Goal: Task Accomplishment & Management: Manage account settings

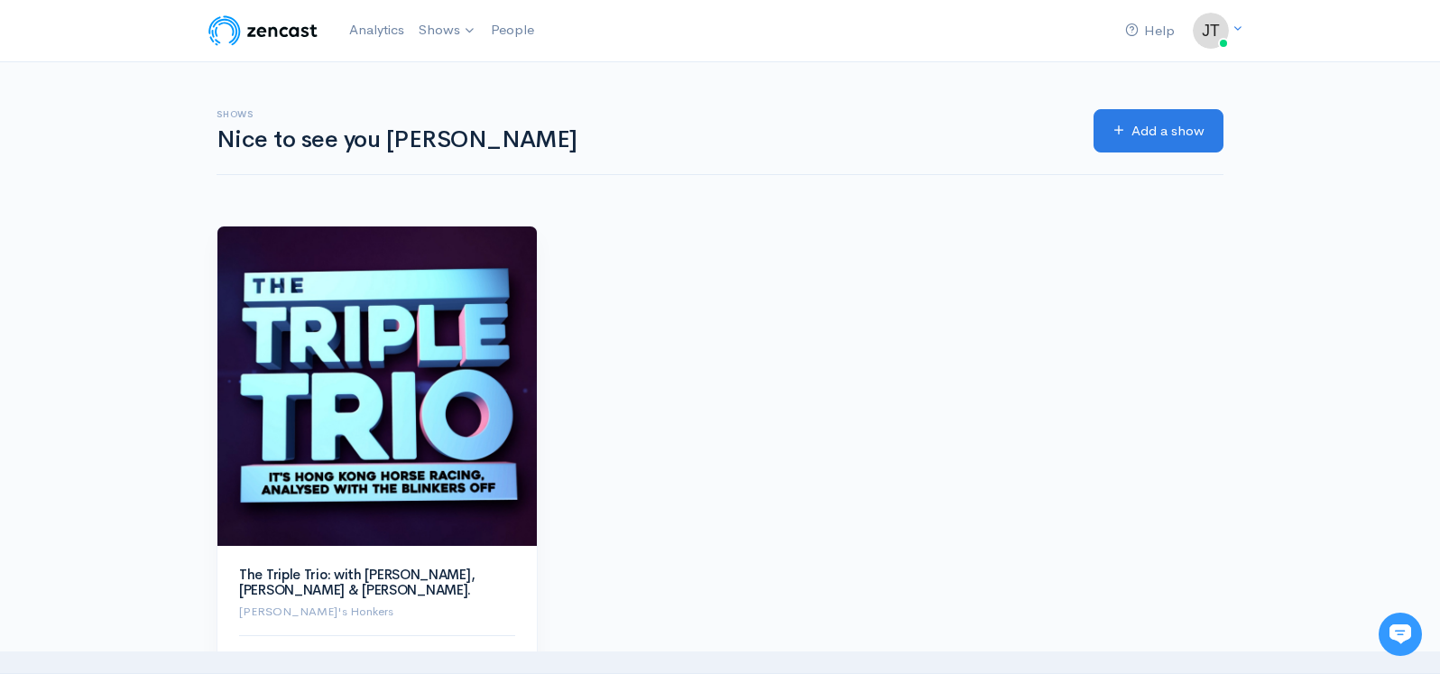
scroll to position [1, 0]
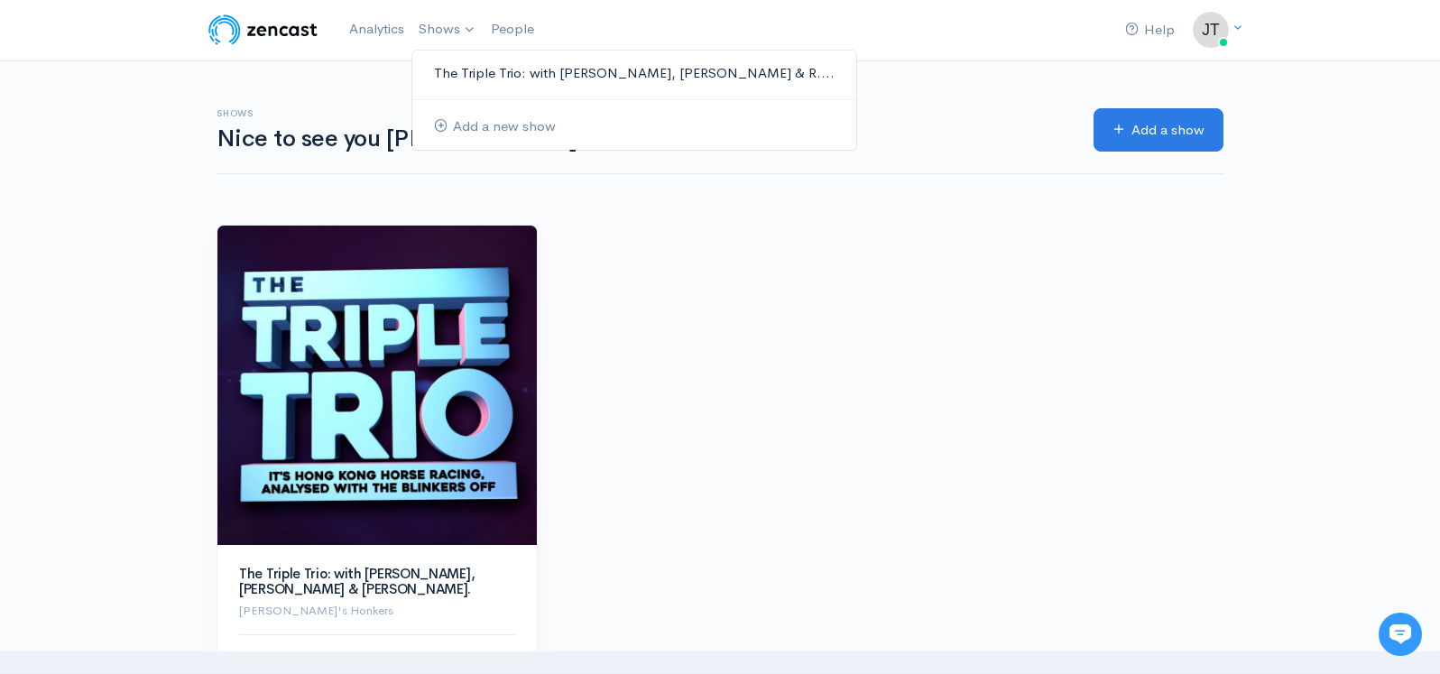
click at [506, 71] on link "The Triple Trio: with [PERSON_NAME], [PERSON_NAME] & R...." at bounding box center [634, 74] width 444 height 32
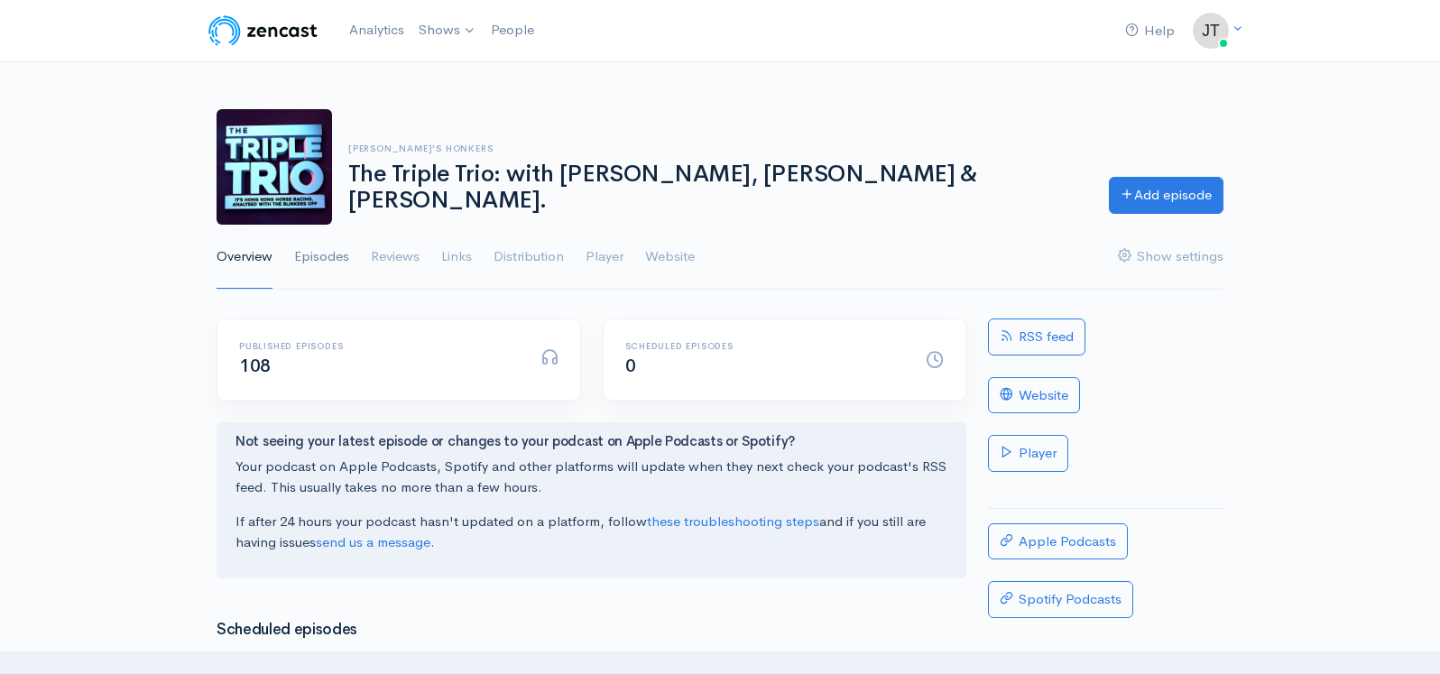
click at [327, 257] on link "Episodes" at bounding box center [321, 257] width 55 height 65
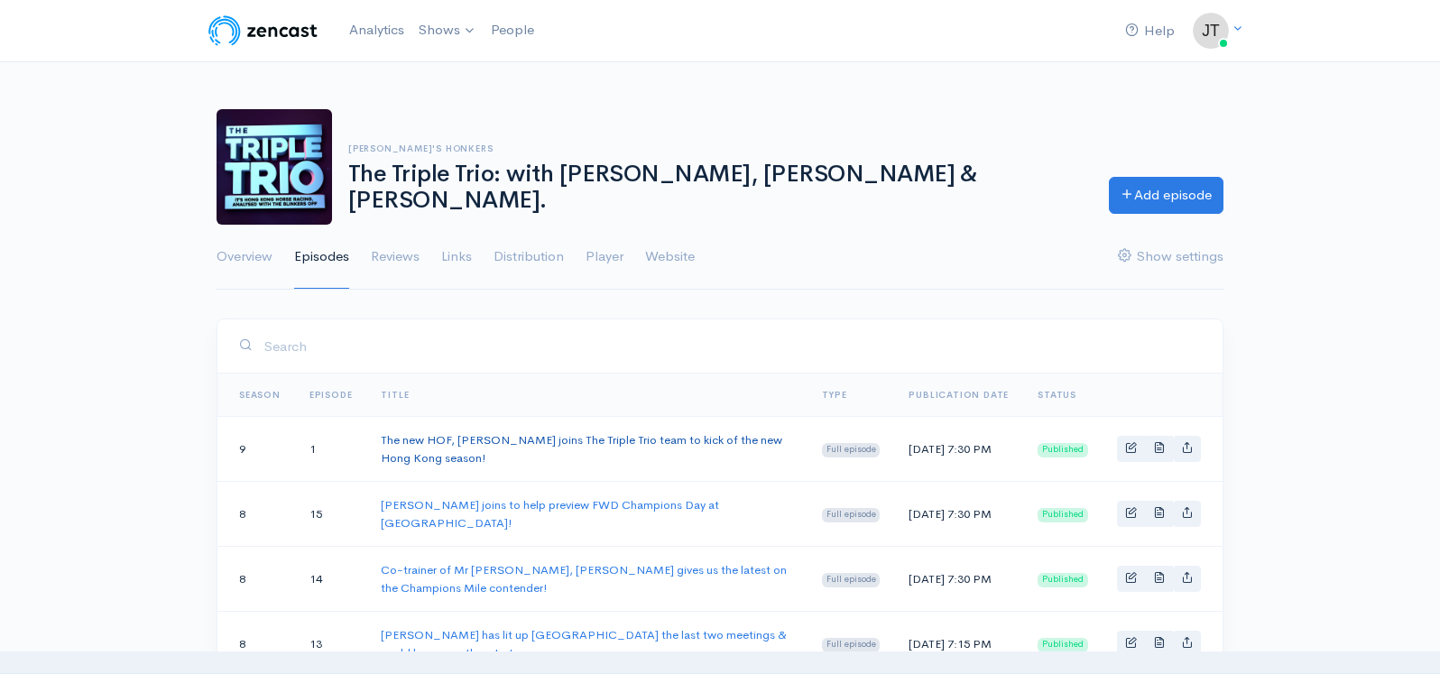
click at [746, 439] on link "The new HOF, [PERSON_NAME] joins The Triple Trio team to kick of the new Hong K…" at bounding box center [581, 448] width 401 height 33
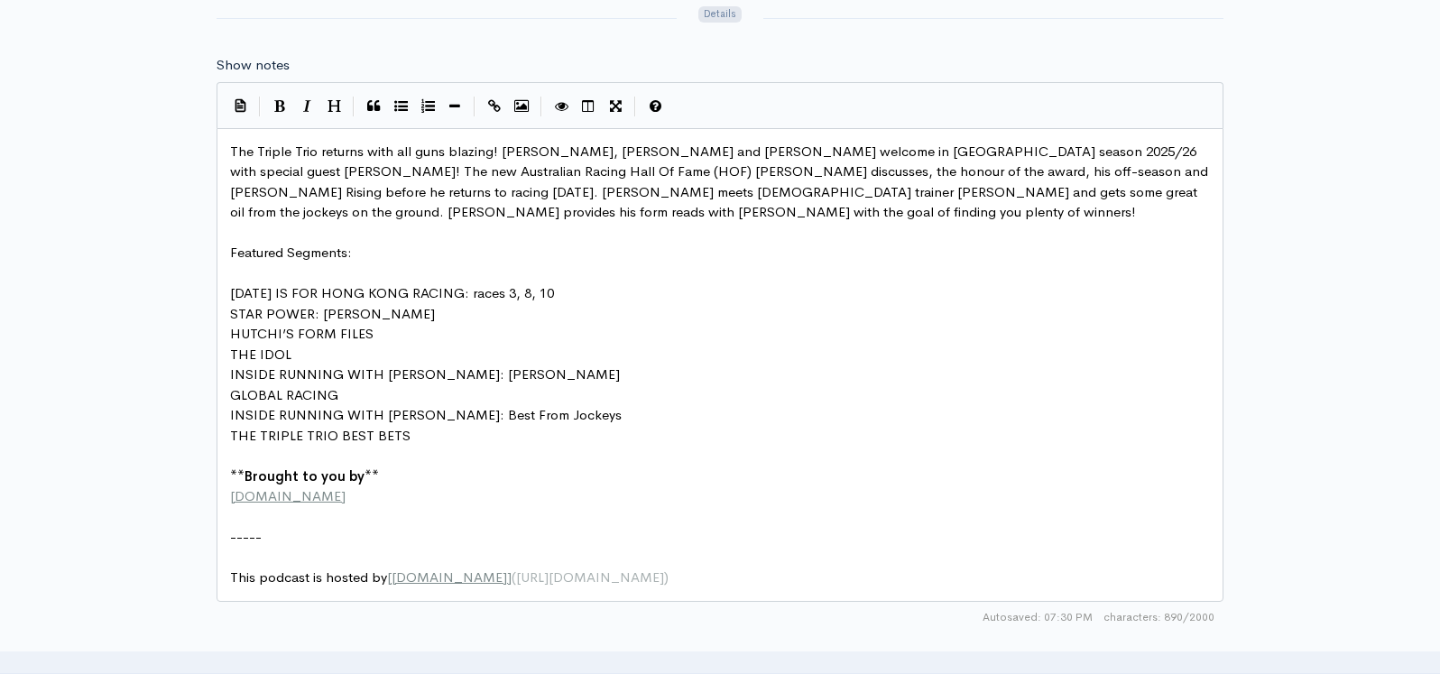
scroll to position [1029, 0]
type input "FRESH! The new HOF, [PERSON_NAME] joins The Triple Trio team to kick of the new…"
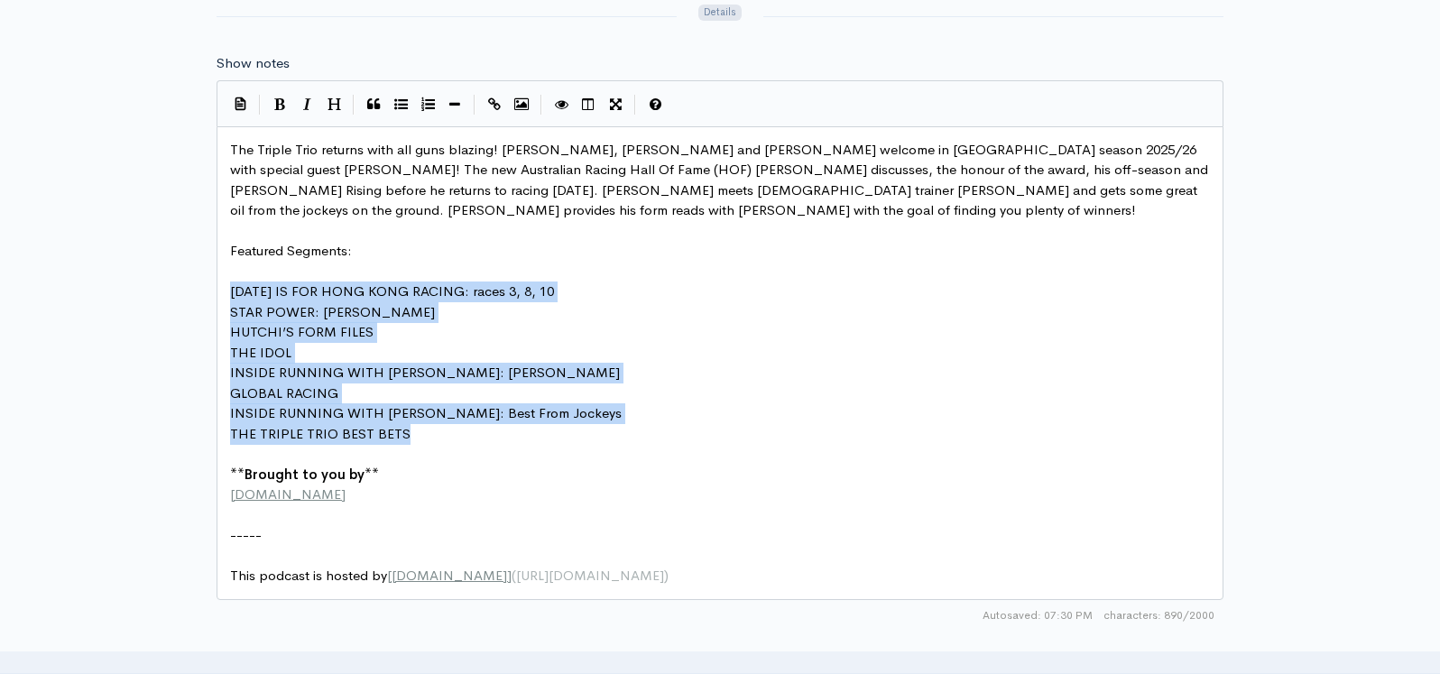
drag, startPoint x: 225, startPoint y: 256, endPoint x: 419, endPoint y: 400, distance: 241.2
click at [419, 400] on div "xxxxxxxxxx The Triple Trio returns with all guns blazing! [PERSON_NAME], [PERSO…" at bounding box center [719, 363] width 1007 height 474
drag, startPoint x: 401, startPoint y: 74, endPoint x: 410, endPoint y: 88, distance: 16.6
click at [401, 97] on icon "Generic List" at bounding box center [401, 104] width 14 height 14
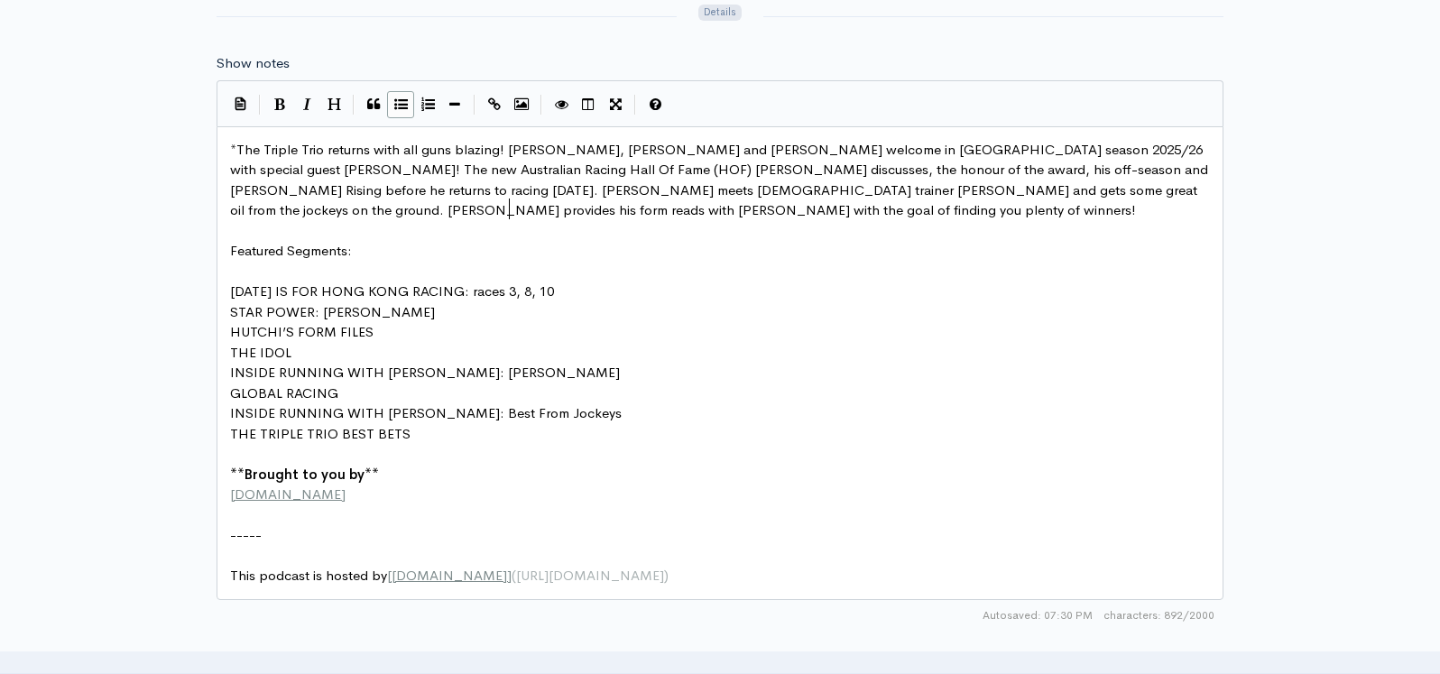
click at [397, 97] on icon "Generic List" at bounding box center [401, 104] width 14 height 14
click at [388, 404] on span "INSIDE RUNNING WITH [PERSON_NAME]: Best From Jockeys" at bounding box center [426, 412] width 392 height 17
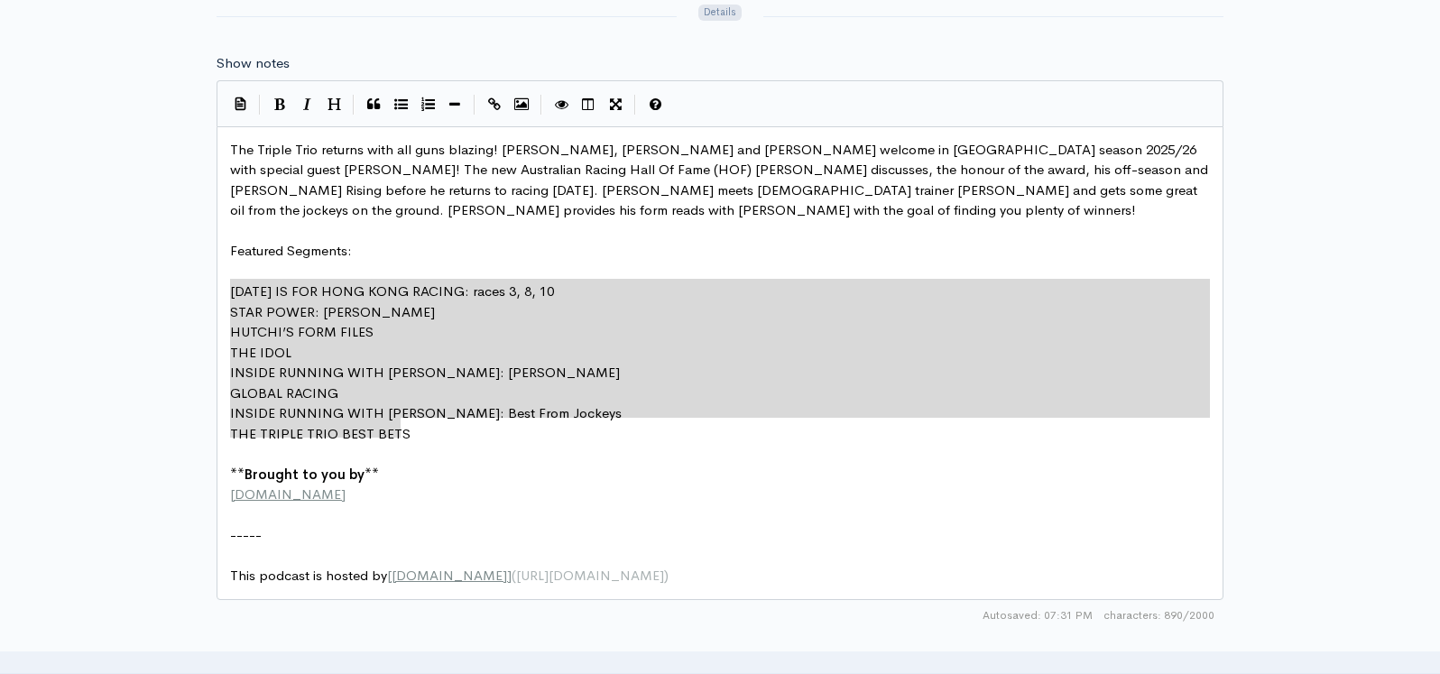
drag, startPoint x: 391, startPoint y: 394, endPoint x: 231, endPoint y: 261, distance: 208.1
click at [396, 97] on icon "Generic List" at bounding box center [401, 104] width 14 height 14
type textarea "* STAR POWER: [PERSON_NAME] * [PERSON_NAME]’S FORM FILES * THE IDOL * INSIDE RU…"
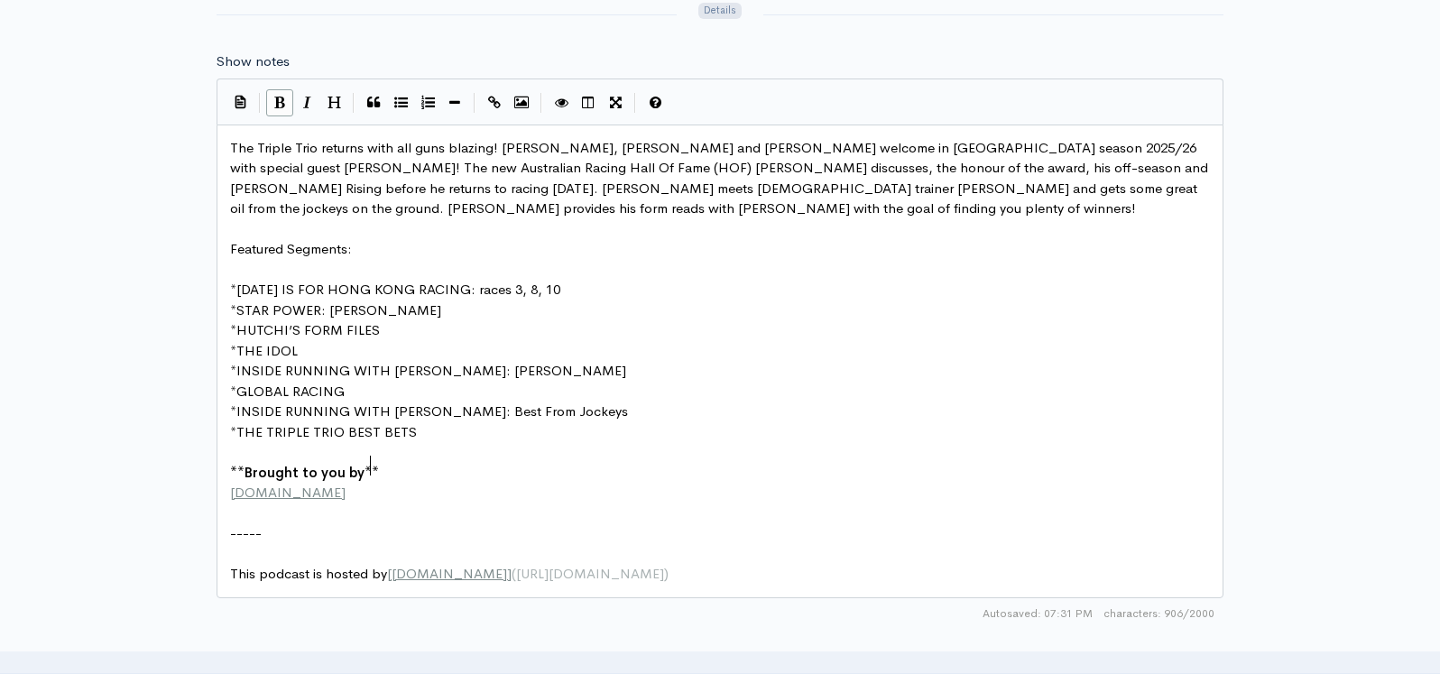
click at [615, 483] on pre "[DOMAIN_NAME]" at bounding box center [719, 493] width 987 height 21
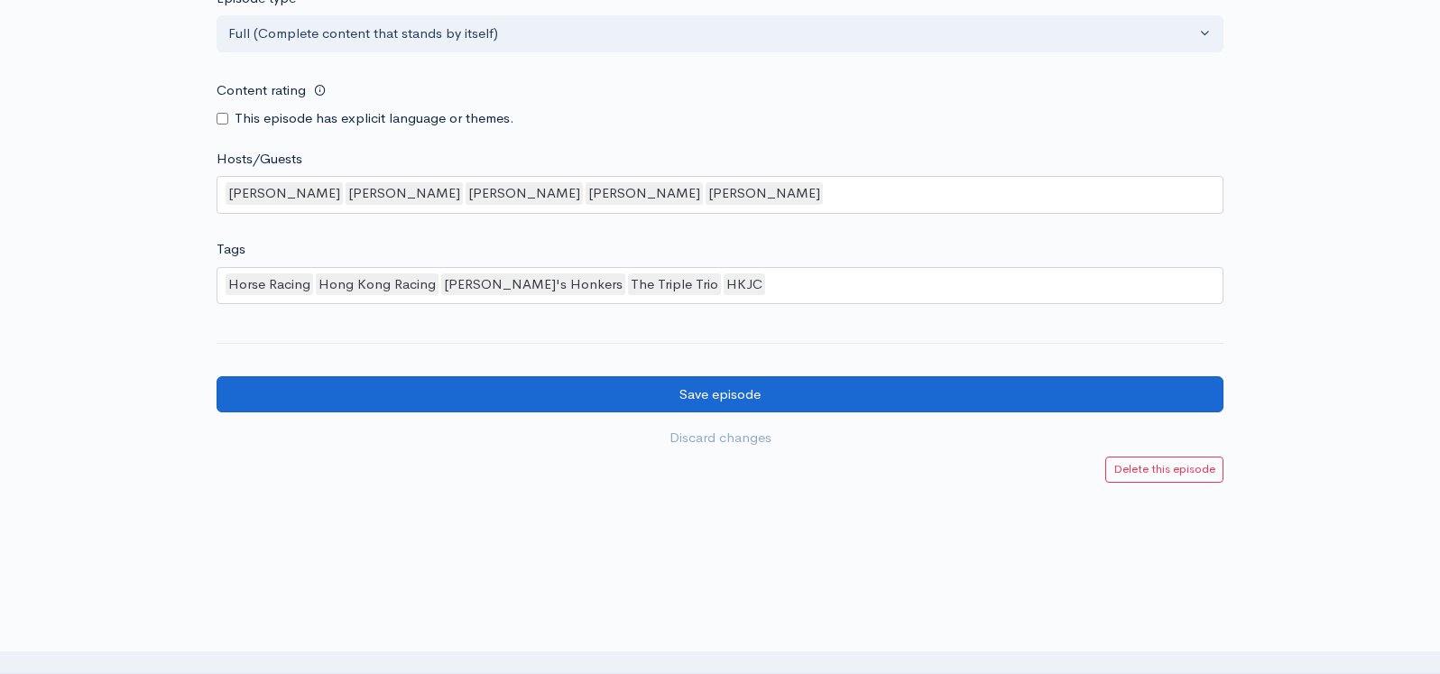
scroll to position [1774, 0]
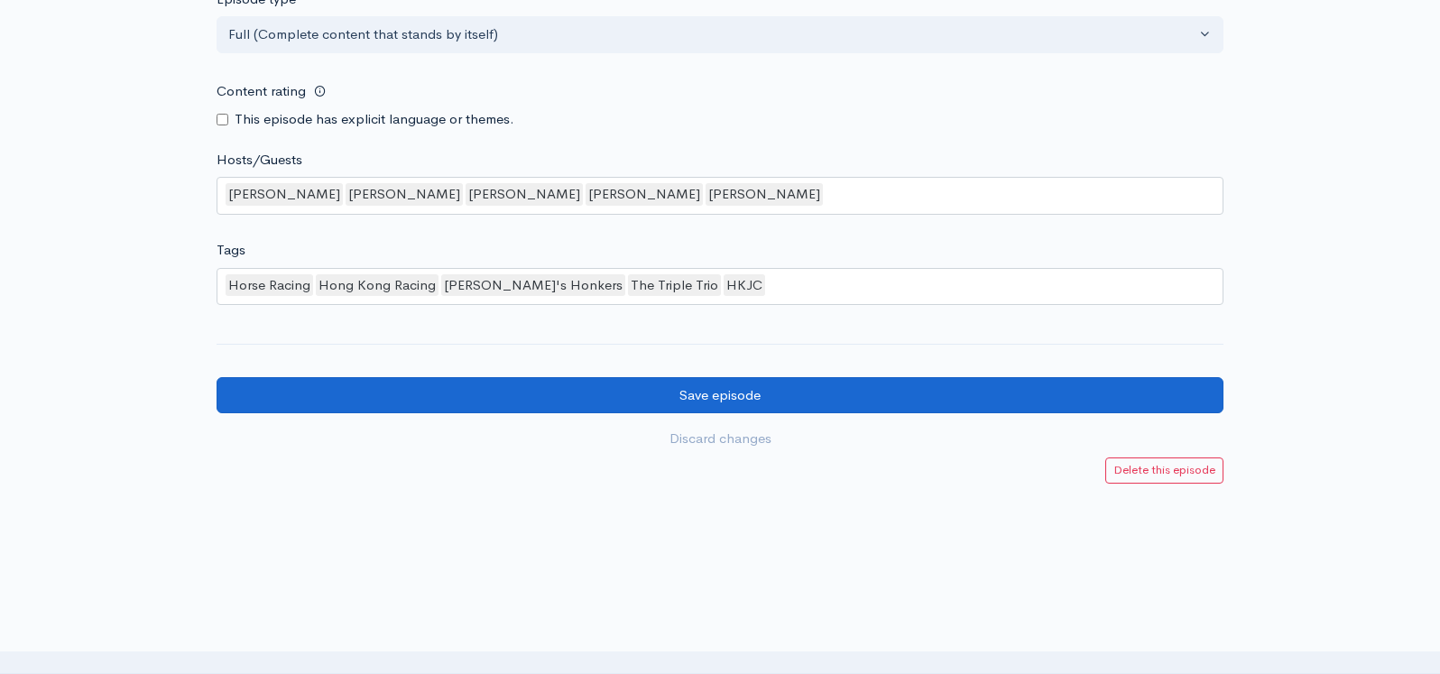
click at [728, 377] on input "Save episode" at bounding box center [719, 395] width 1007 height 37
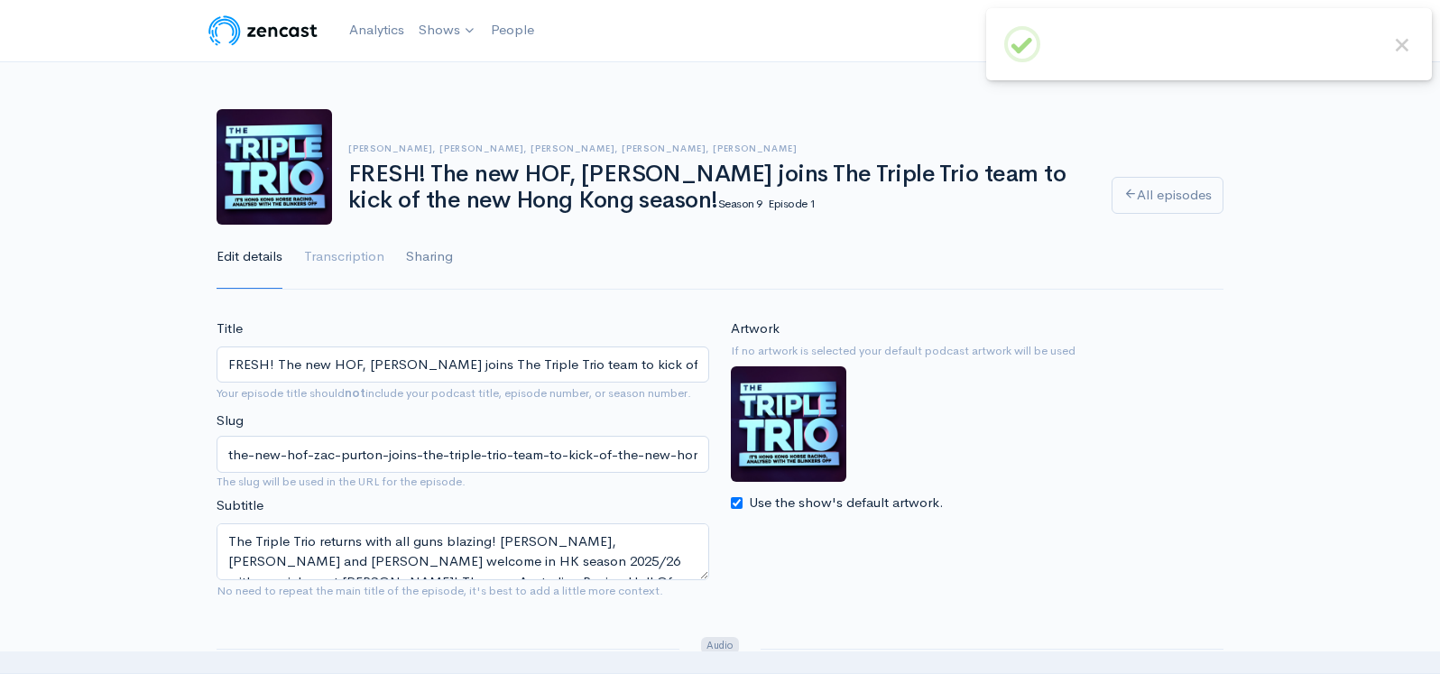
click at [444, 261] on link "Sharing" at bounding box center [429, 257] width 47 height 65
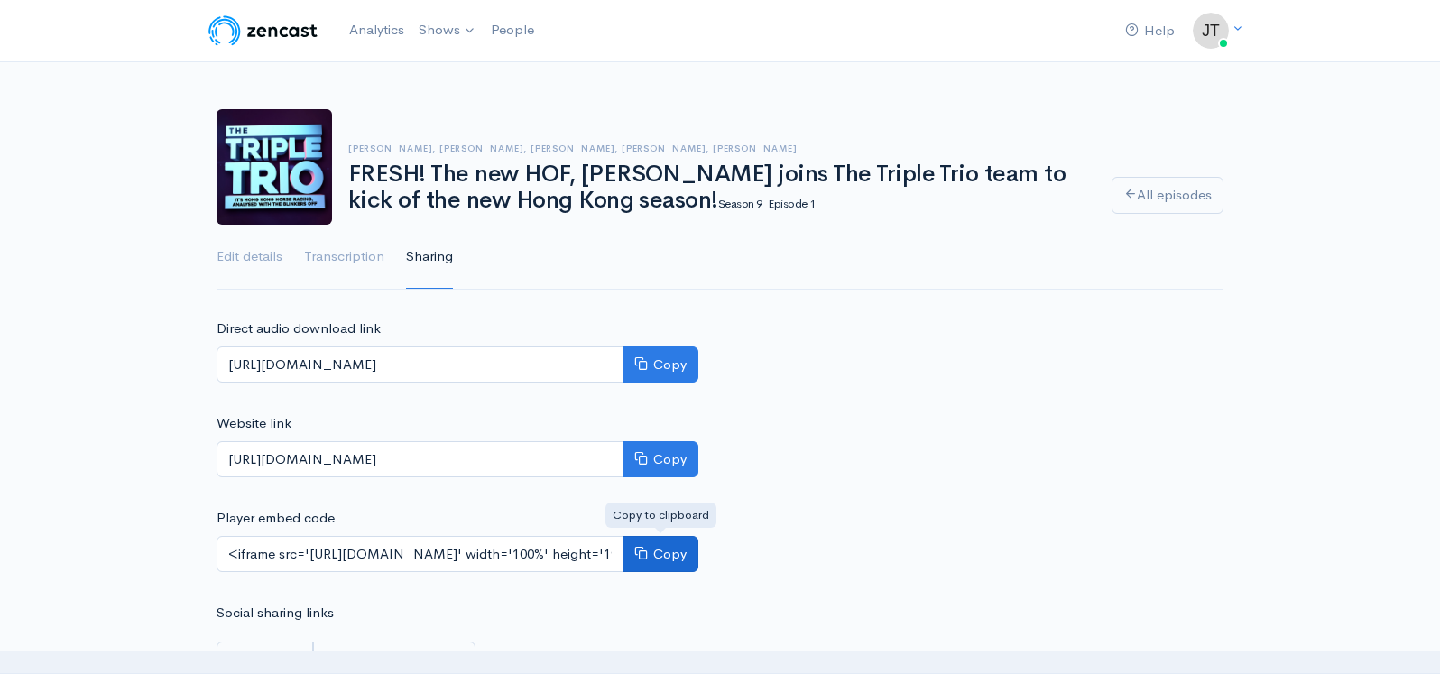
click at [671, 554] on button "Copy" at bounding box center [660, 554] width 76 height 37
